Goal: Check status: Check status

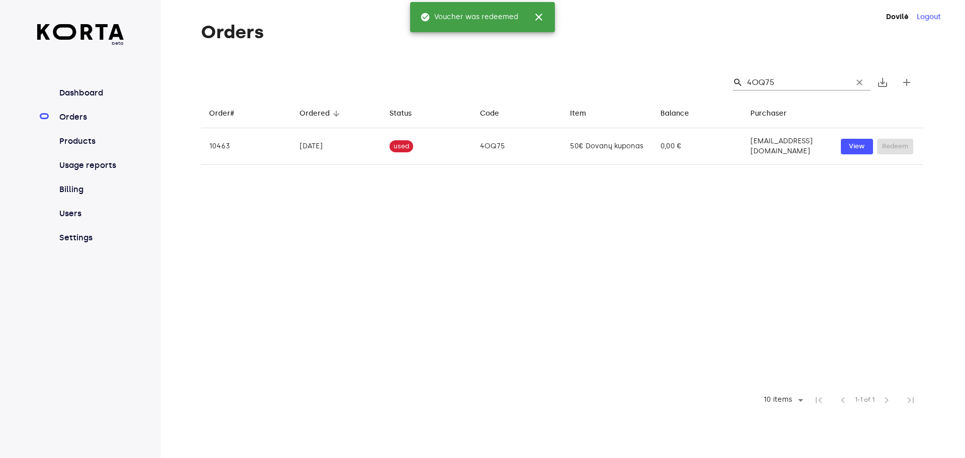
click at [80, 123] on link "Orders" at bounding box center [90, 117] width 67 height 12
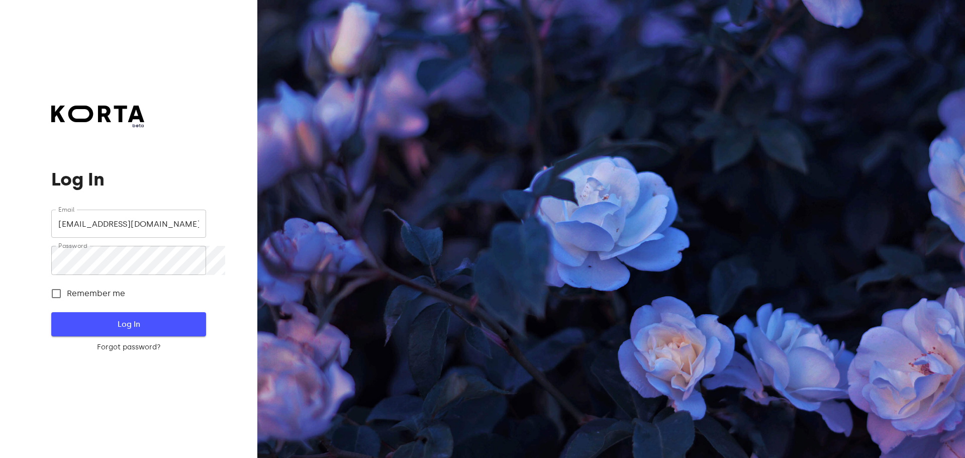
click at [122, 329] on span "Log In" at bounding box center [128, 324] width 122 height 13
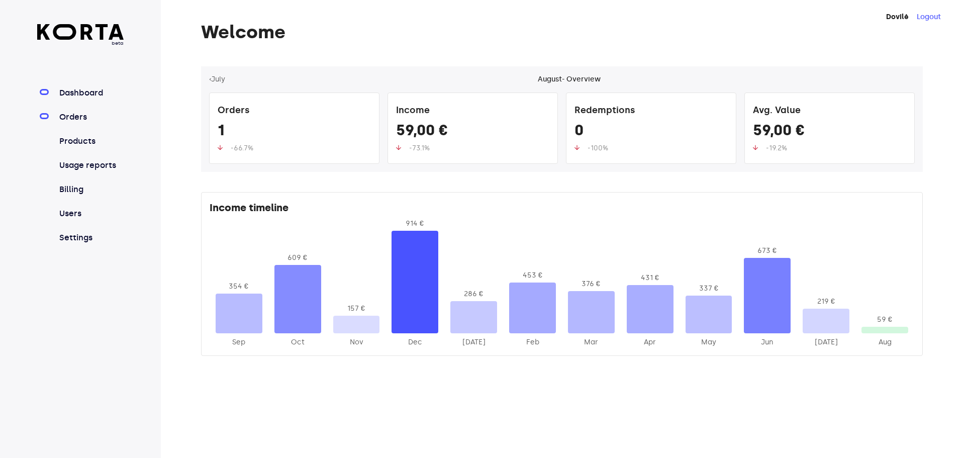
click at [88, 123] on link "Orders" at bounding box center [90, 117] width 67 height 12
